Goal: Information Seeking & Learning: Learn about a topic

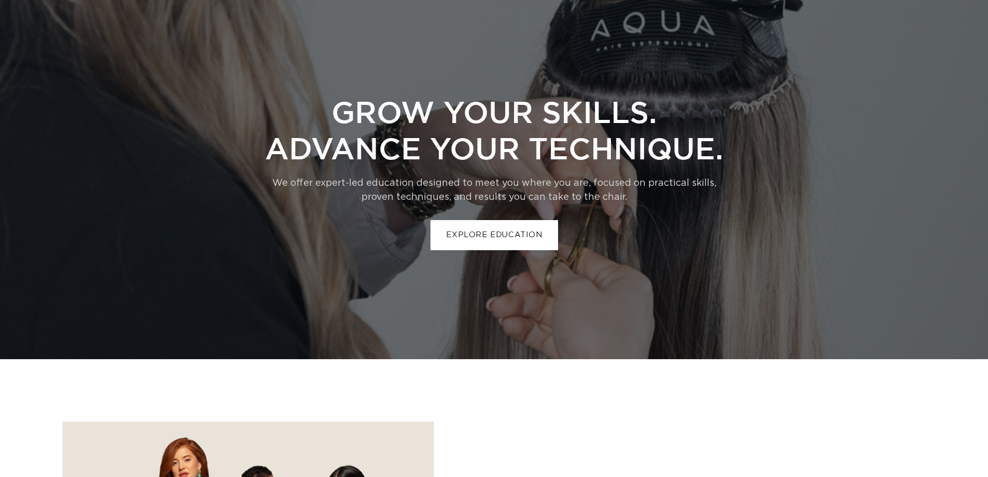
scroll to position [2605, 0]
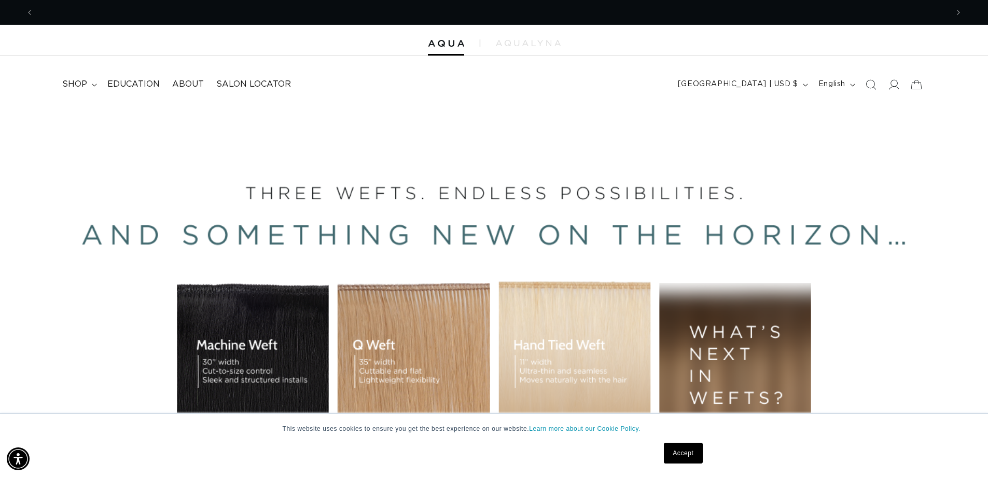
scroll to position [0, 1829]
click at [190, 84] on span "About" at bounding box center [188, 84] width 32 height 11
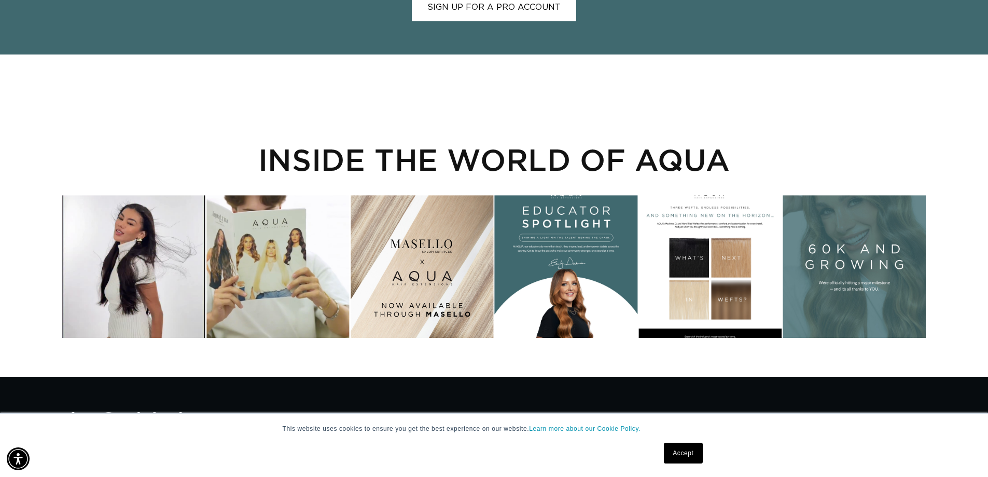
scroll to position [2075, 0]
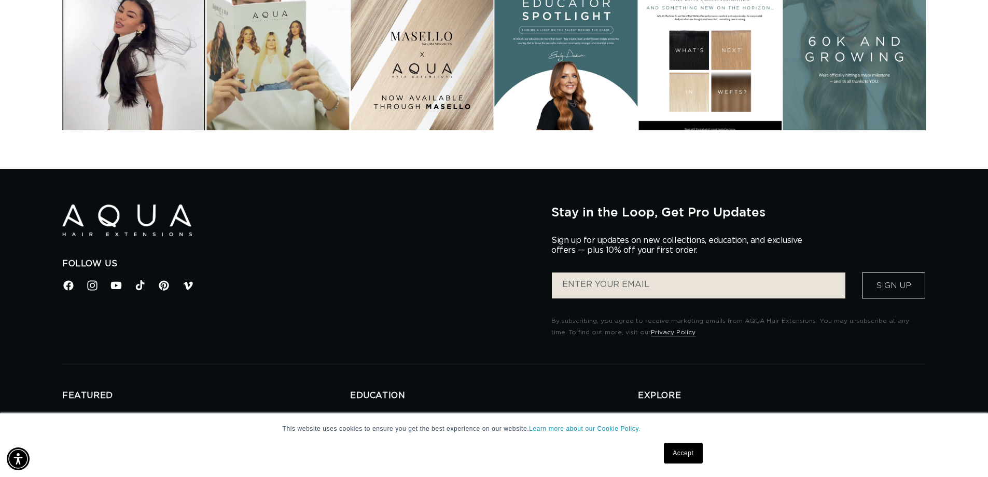
click at [75, 285] on ul "Facebook Instagram YouTube TikTok Pinterest Vimeo" at bounding box center [299, 285] width 474 height 12
click at [70, 285] on icon at bounding box center [68, 285] width 11 height 11
